Goal: Task Accomplishment & Management: Manage account settings

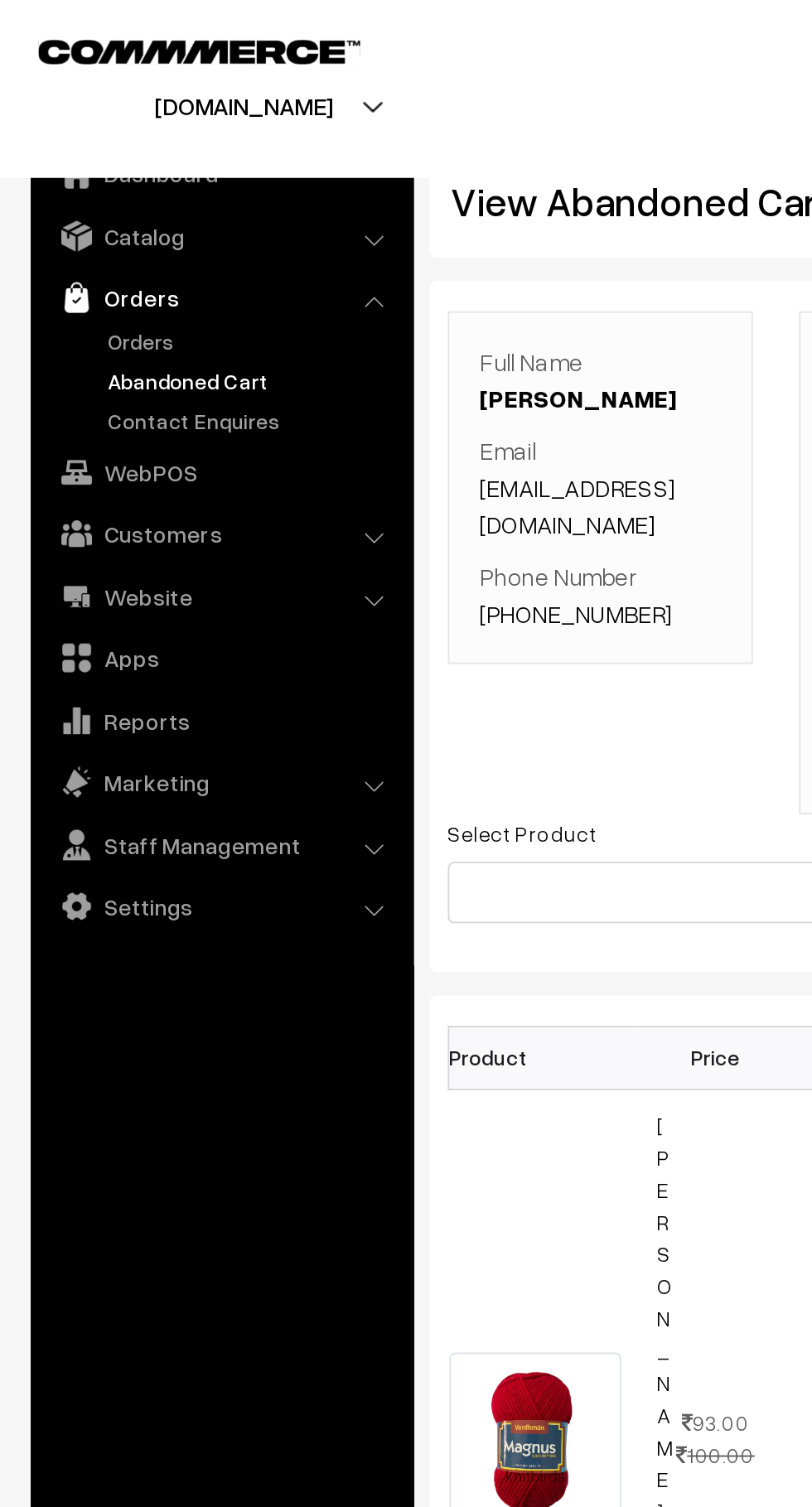
click at [88, 202] on link "Abandoned Cart" at bounding box center [135, 206] width 164 height 17
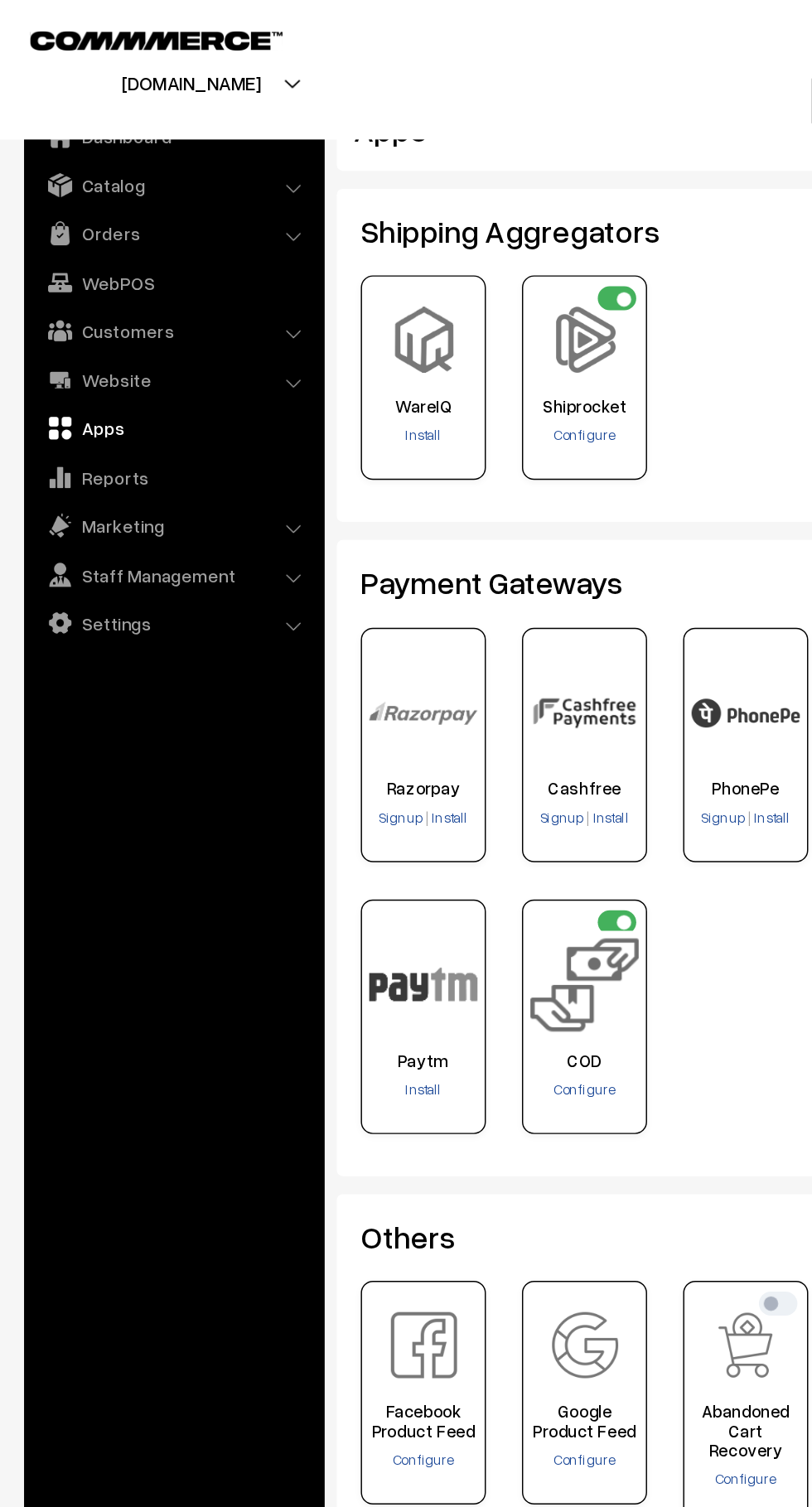
click at [163, 227] on link "Customers" at bounding box center [119, 227] width 197 height 30
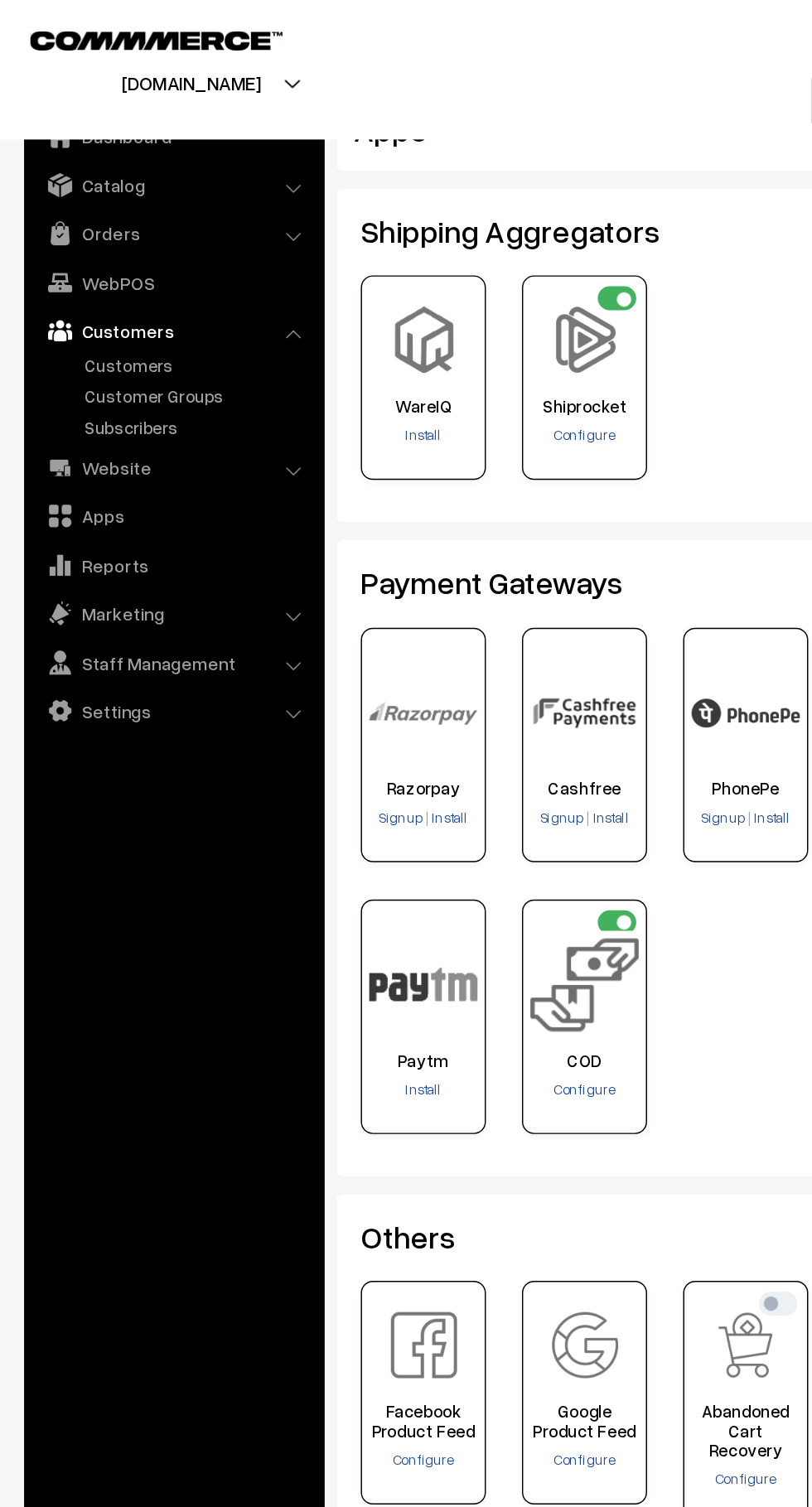
click at [172, 191] on link "WebPOS" at bounding box center [119, 195] width 197 height 30
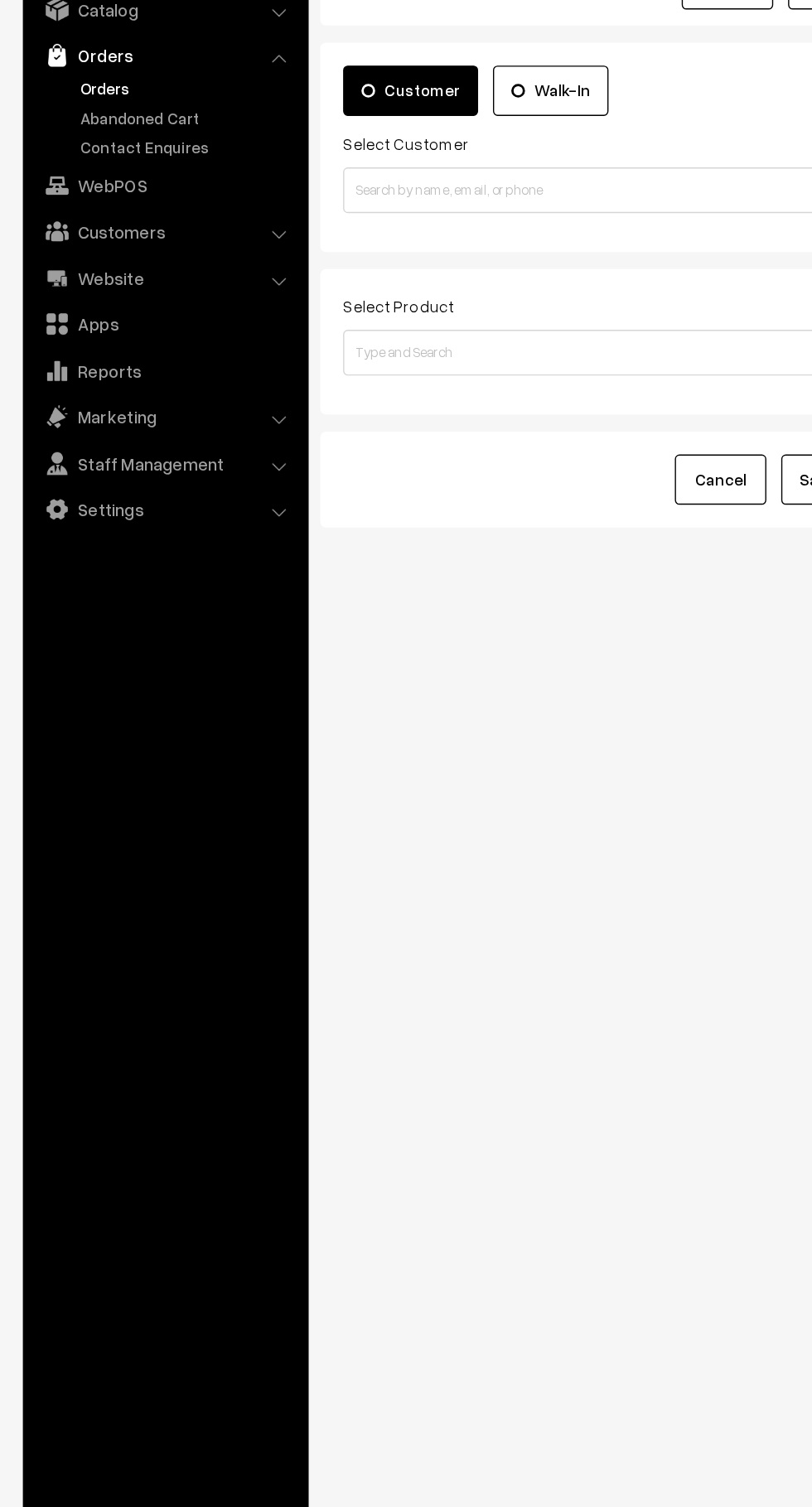
click at [149, 206] on link "Abandoned Cart" at bounding box center [135, 206] width 164 height 17
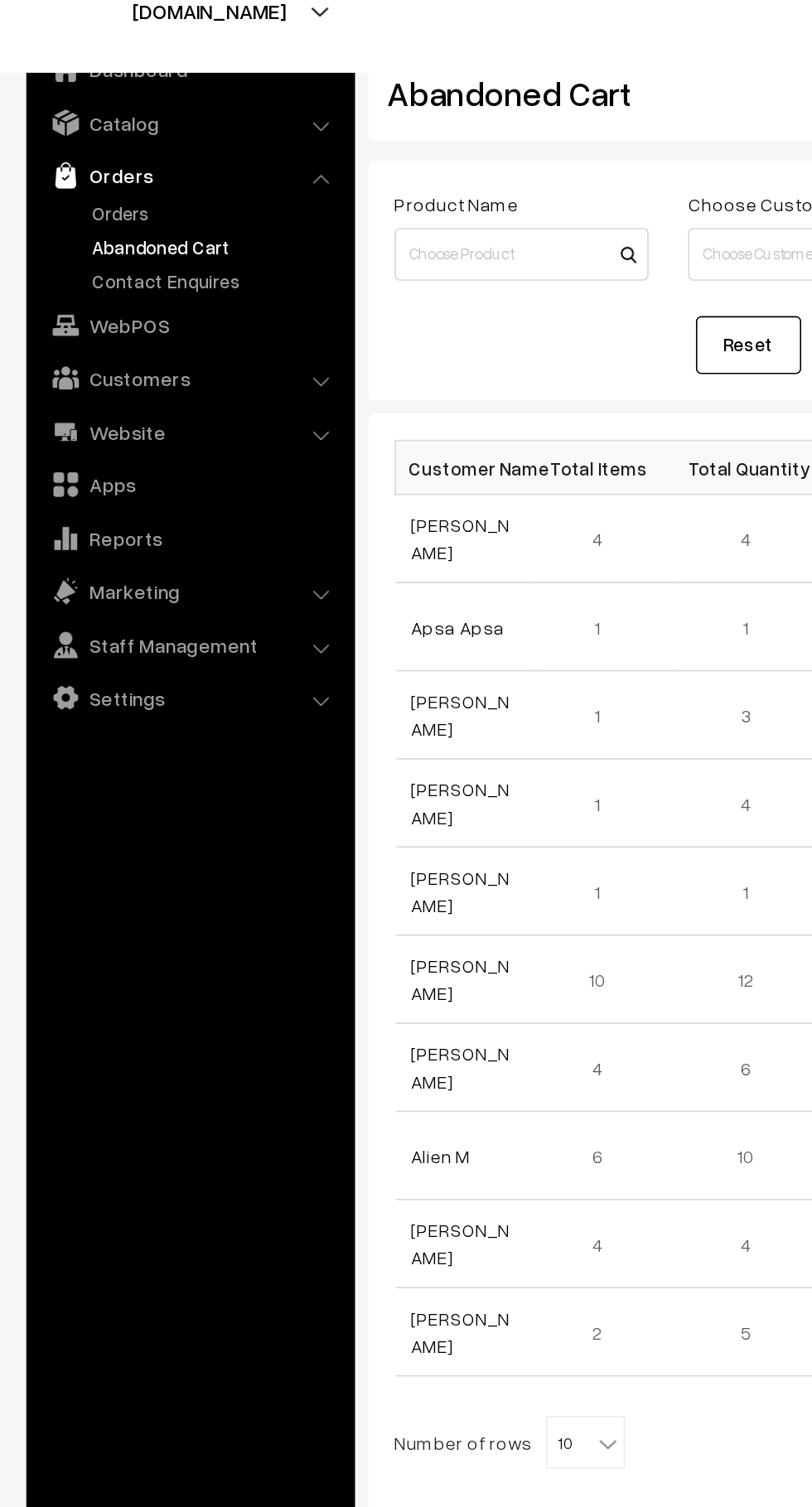
click at [96, 182] on link "Orders" at bounding box center [135, 184] width 164 height 17
